Goal: Task Accomplishment & Management: Manage account settings

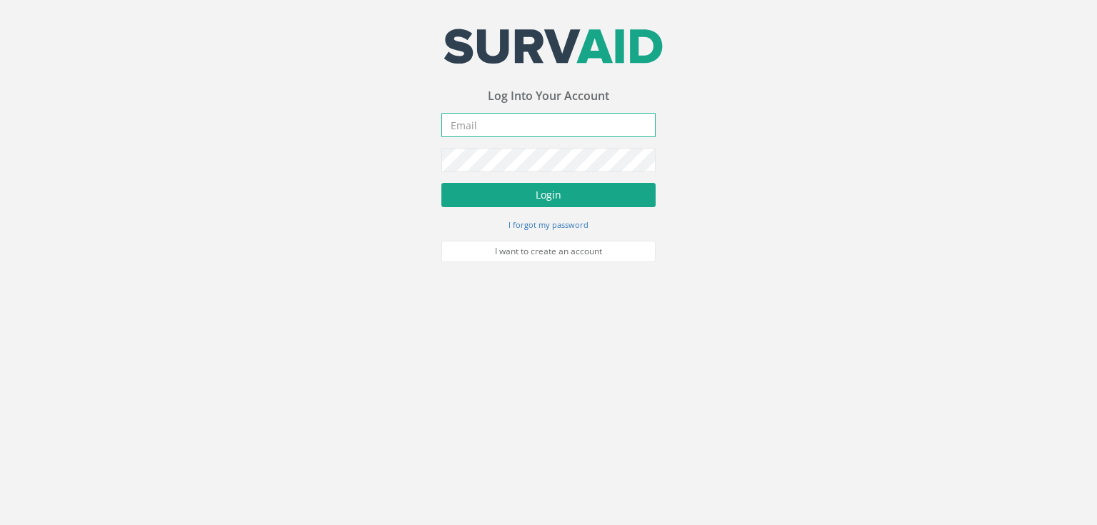
type input "[PERSON_NAME][EMAIL_ADDRESS][PERSON_NAME][DOMAIN_NAME]"
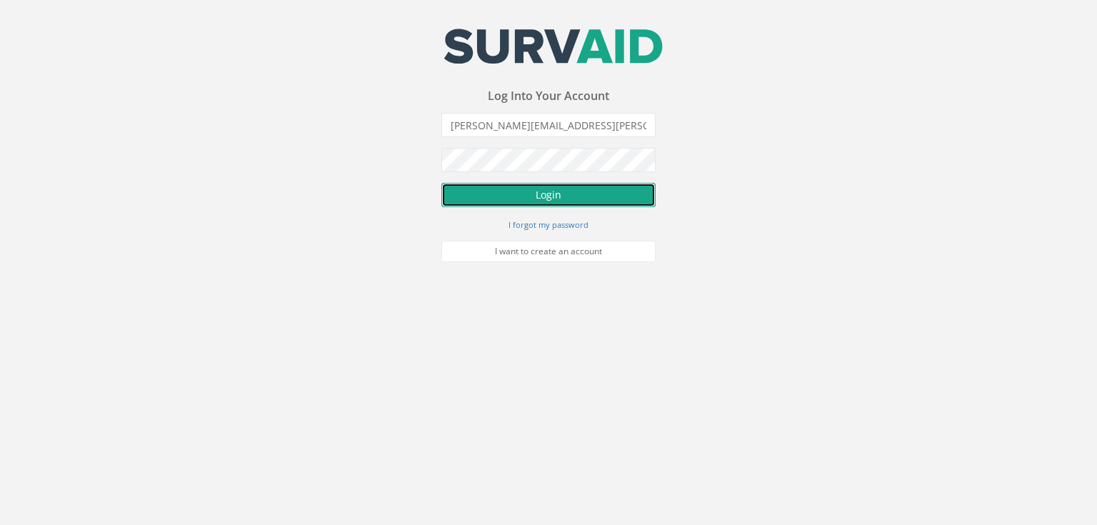
click at [583, 191] on button "Login" at bounding box center [548, 195] width 214 height 24
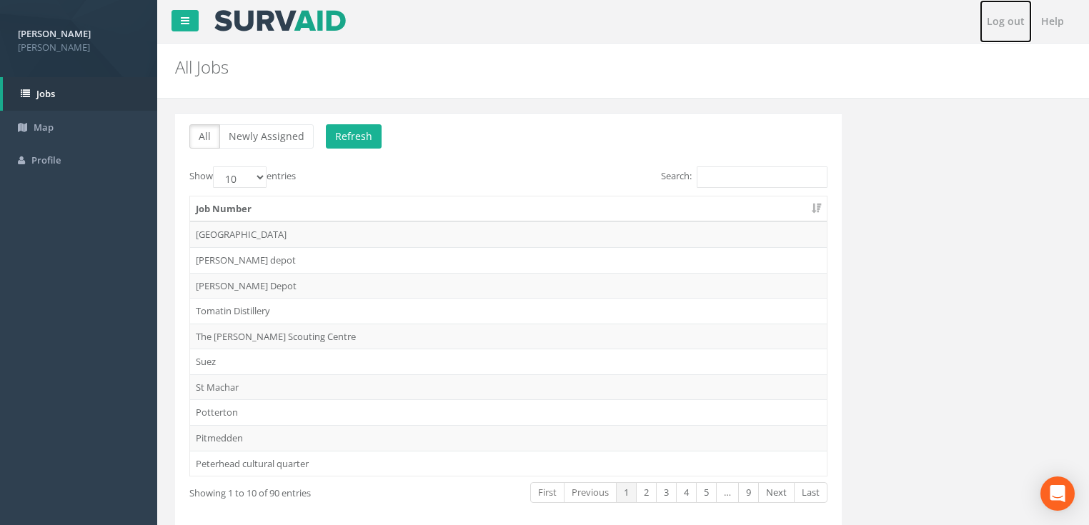
click at [1014, 26] on link "Log out" at bounding box center [1005, 21] width 52 height 43
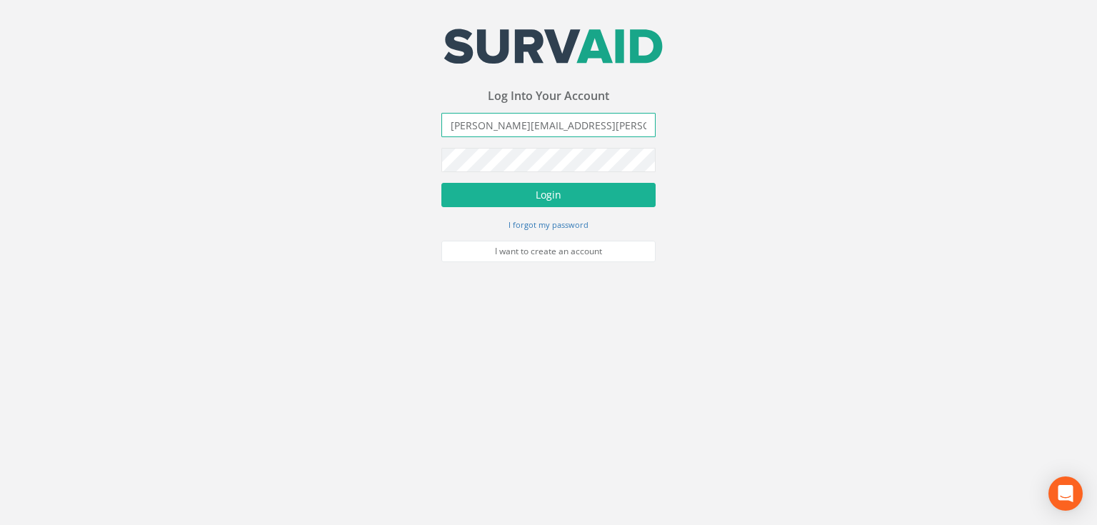
click at [528, 124] on input "[PERSON_NAME][EMAIL_ADDRESS][PERSON_NAME][DOMAIN_NAME]" at bounding box center [548, 125] width 214 height 24
drag, startPoint x: 531, startPoint y: 126, endPoint x: 350, endPoint y: 124, distance: 181.4
click at [350, 124] on div "Your email address was sucessfully verified - please login below to continue Yo…" at bounding box center [548, 131] width 1097 height 262
type input "[EMAIL_ADDRESS][DOMAIN_NAME]"
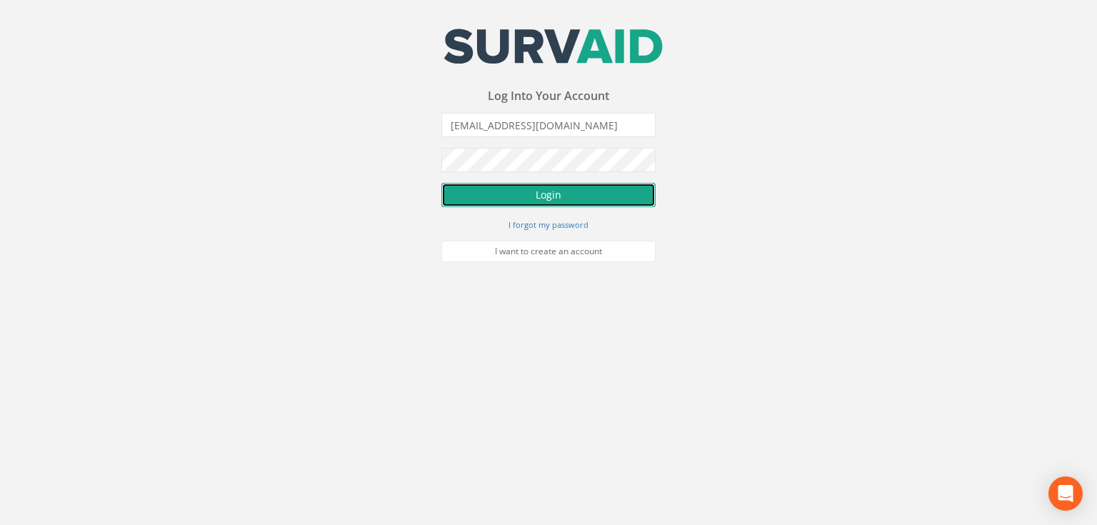
click at [540, 197] on button "Login" at bounding box center [548, 195] width 214 height 24
